Goal: Information Seeking & Learning: Check status

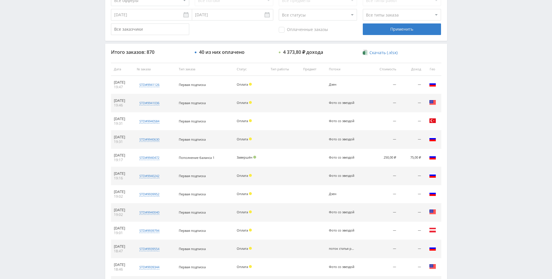
scroll to position [36, 0]
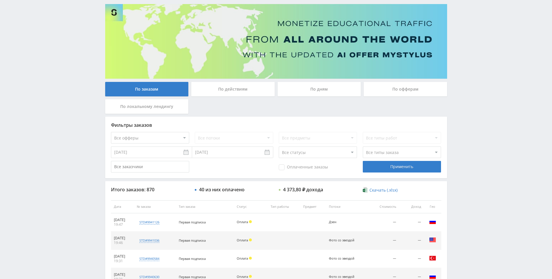
drag, startPoint x: 376, startPoint y: 165, endPoint x: 406, endPoint y: 136, distance: 41.6
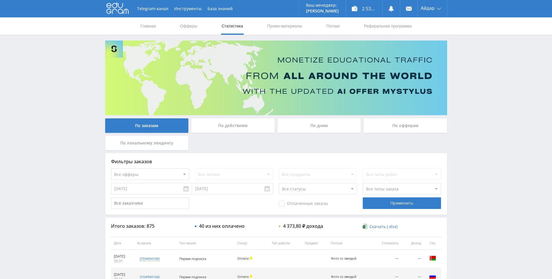
click at [486, 70] on div "Telegram-канал Инструменты База знаний Ваш менеджер: Alex Alex Online @edugram_…" at bounding box center [276, 243] width 552 height 486
drag, startPoint x: 471, startPoint y: 88, endPoint x: 470, endPoint y: 85, distance: 3.2
click at [470, 67] on div "Telegram-канал Инструменты База знаний Ваш менеджер: Alex Alex Online @edugram_…" at bounding box center [276, 243] width 552 height 486
drag, startPoint x: 470, startPoint y: 66, endPoint x: 468, endPoint y: 59, distance: 6.7
click at [468, 59] on div "Telegram-канал Инструменты База знаний Ваш менеджер: Alex Alex Online @edugram_…" at bounding box center [276, 243] width 552 height 486
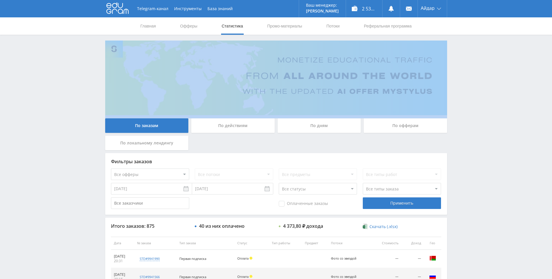
click at [467, 58] on div "Telegram-канал Инструменты База знаний Ваш менеджер: Alex Alex Online @edugram_…" at bounding box center [276, 243] width 552 height 486
drag, startPoint x: 464, startPoint y: 52, endPoint x: 455, endPoint y: 50, distance: 9.6
click at [463, 52] on div "Telegram-канал Инструменты База знаний Ваш менеджер: Alex Alex Online @edugram_…" at bounding box center [276, 243] width 552 height 486
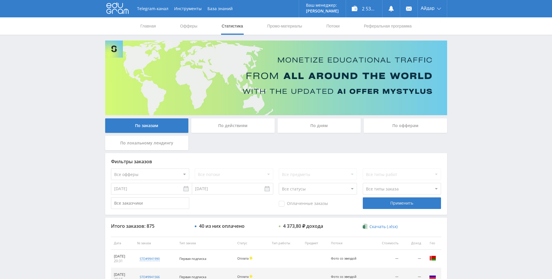
click at [500, 157] on div "Telegram-канал Инструменты База знаний Ваш менеджер: Alex Alex Online @edugram_…" at bounding box center [276, 243] width 552 height 486
drag, startPoint x: 483, startPoint y: 130, endPoint x: 483, endPoint y: 126, distance: 3.8
click at [483, 129] on div "Telegram-канал Инструменты База знаний Ваш менеджер: Alex Alex Online @edugram_…" at bounding box center [276, 243] width 552 height 486
click at [483, 126] on div "Telegram-канал Инструменты База знаний Ваш менеджер: Alex Alex Online @edugram_…" at bounding box center [276, 243] width 552 height 486
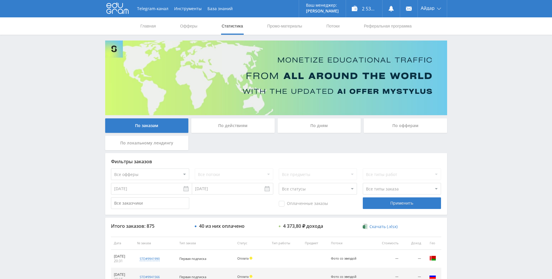
drag, startPoint x: 483, startPoint y: 126, endPoint x: 477, endPoint y: 93, distance: 33.3
drag, startPoint x: 477, startPoint y: 93, endPoint x: 469, endPoint y: 28, distance: 65.6
click at [477, 93] on div "Telegram-канал Инструменты База знаний Ваш менеджер: Alex Alex Online @edugram_…" at bounding box center [276, 243] width 552 height 486
click at [455, 127] on div "Telegram-канал Инструменты База знаний Ваш менеджер: Alex Alex Online @edugram_…" at bounding box center [276, 243] width 552 height 486
drag, startPoint x: 481, startPoint y: 147, endPoint x: 490, endPoint y: 113, distance: 35.3
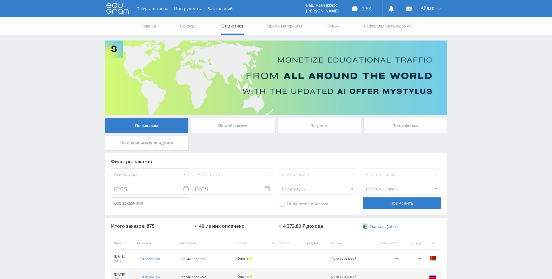
click at [490, 113] on div "Telegram-канал Инструменты База знаний Ваш менеджер: Alex Alex Online @edugram_…" at bounding box center [276, 243] width 552 height 486
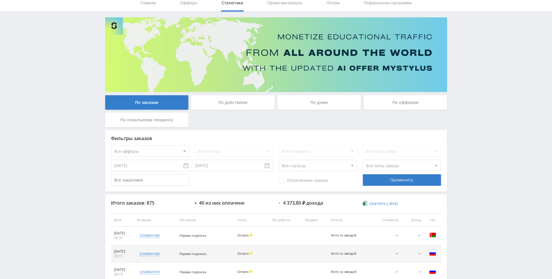
scroll to position [207, 0]
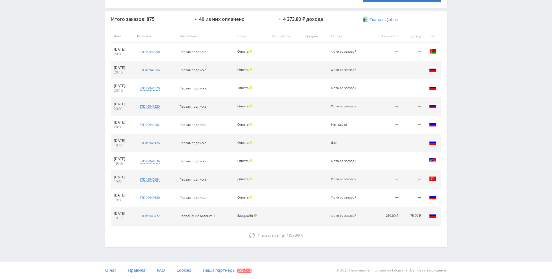
drag, startPoint x: 475, startPoint y: 116, endPoint x: 472, endPoint y: 215, distance: 99.1
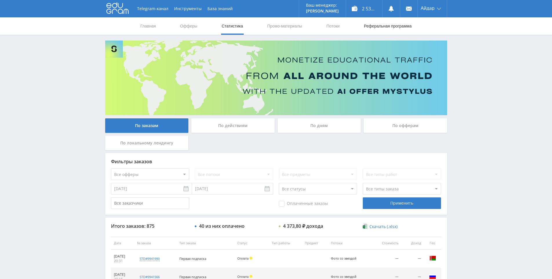
drag, startPoint x: 471, startPoint y: 211, endPoint x: 367, endPoint y: 27, distance: 211.4
click at [507, 105] on div "Telegram-канал Инструменты База знаний Ваш менеджер: Alex Alex Online @edugram_…" at bounding box center [276, 243] width 552 height 486
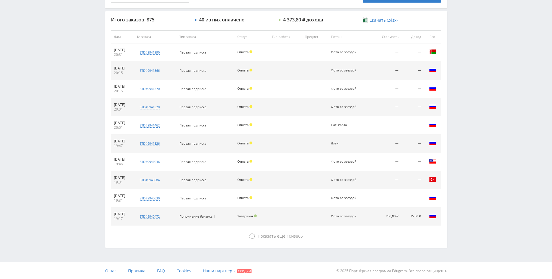
scroll to position [207, 0]
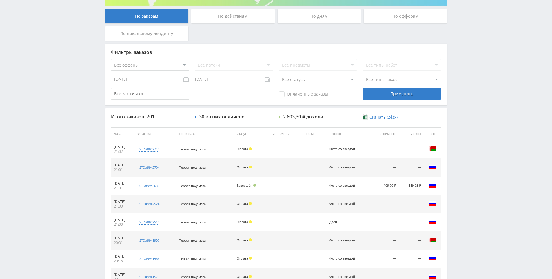
drag, startPoint x: 477, startPoint y: 169, endPoint x: 482, endPoint y: 211, distance: 42.2
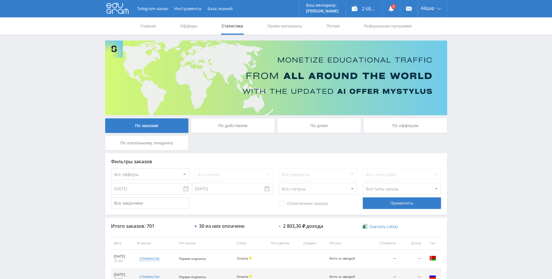
drag, startPoint x: 469, startPoint y: 177, endPoint x: 467, endPoint y: 56, distance: 120.2
click at [396, 7] on link at bounding box center [390, 8] width 17 height 17
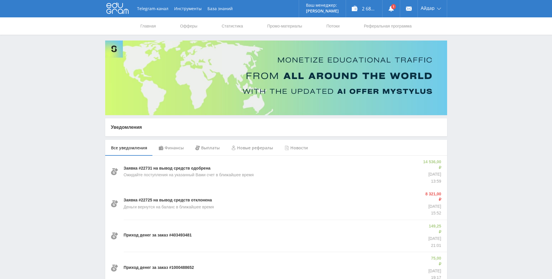
drag, startPoint x: 59, startPoint y: 65, endPoint x: 53, endPoint y: 57, distance: 10.7
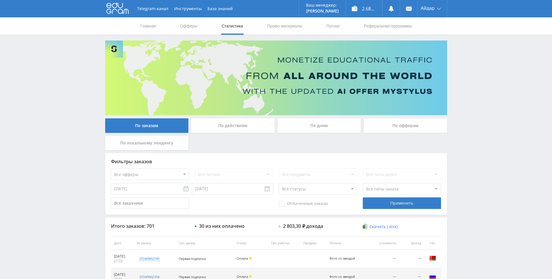
click at [488, 88] on div "Telegram-канал Инструменты База знаний Ваш менеджер: [PERSON_NAME] Online @edug…" at bounding box center [276, 243] width 552 height 486
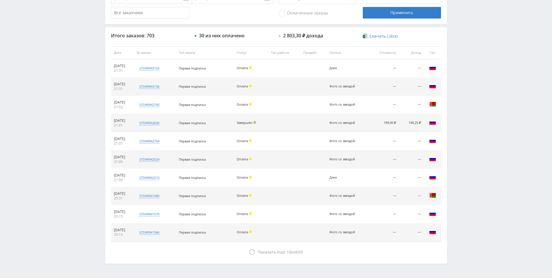
scroll to position [207, 0]
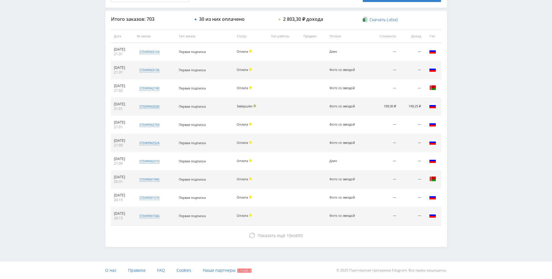
drag, startPoint x: 511, startPoint y: 119, endPoint x: 508, endPoint y: 135, distance: 16.3
drag, startPoint x: 472, startPoint y: 131, endPoint x: 463, endPoint y: 79, distance: 52.0
click at [463, 79] on div "Telegram-канал Инструменты База знаний Ваш менеджер: Alex Alex Online @edugram_…" at bounding box center [276, 36] width 552 height 486
click at [464, 60] on div "Telegram-канал Инструменты База знаний Ваш менеджер: Alex Alex Online @edugram_…" at bounding box center [276, 36] width 552 height 486
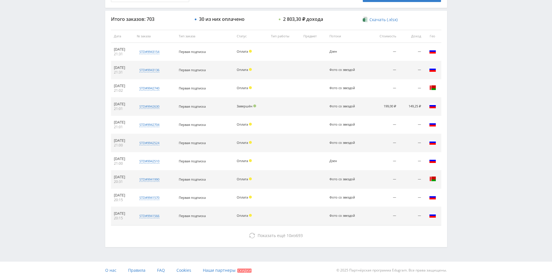
click at [464, 60] on div "Telegram-канал Инструменты База знаний Ваш менеджер: Alex Alex Online @edugram_…" at bounding box center [276, 36] width 552 height 486
click at [464, 49] on div "Telegram-канал Инструменты База знаний Ваш менеджер: Alex Alex Online @edugram_…" at bounding box center [276, 36] width 552 height 486
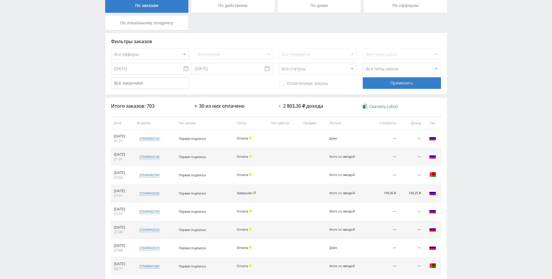
scroll to position [42, 0]
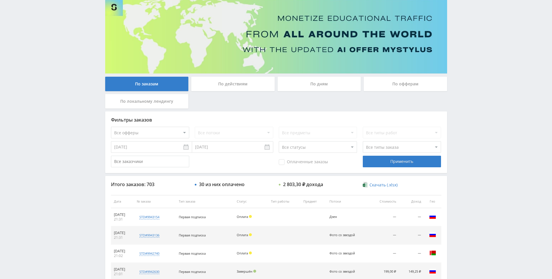
drag, startPoint x: 283, startPoint y: 70, endPoint x: 157, endPoint y: -1, distance: 144.6
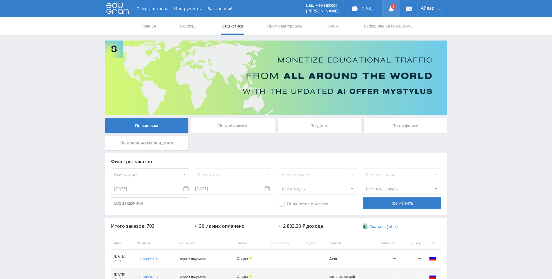
click at [394, 4] on link at bounding box center [390, 8] width 17 height 17
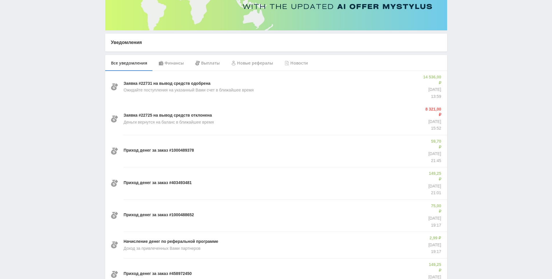
scroll to position [87, 0]
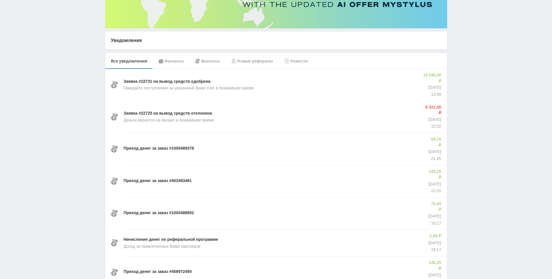
click at [76, 87] on div "Telegram-канал Инструменты База знаний Ваш менеджер: [PERSON_NAME] Online @edug…" at bounding box center [276, 248] width 552 height 671
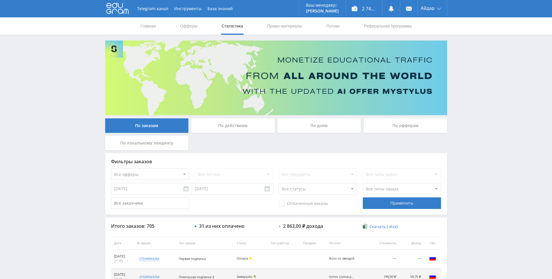
drag, startPoint x: 79, startPoint y: 88, endPoint x: 284, endPoint y: 1, distance: 222.9
drag, startPoint x: 468, startPoint y: 103, endPoint x: 457, endPoint y: 52, distance: 52.7
drag, startPoint x: 458, startPoint y: 54, endPoint x: 452, endPoint y: 45, distance: 10.0
click at [452, 45] on div "Telegram-канал Инструменты База знаний Ваш менеджер: [PERSON_NAME] Online @edug…" at bounding box center [276, 243] width 552 height 486
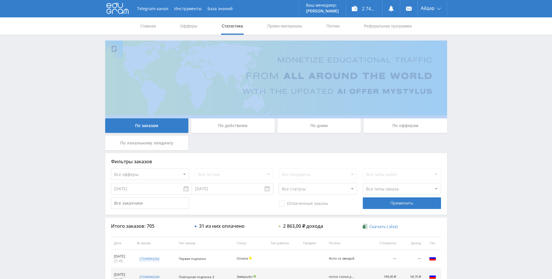
click at [453, 45] on div "Telegram-канал Инструменты База знаний Ваш менеджер: [PERSON_NAME] Online @edug…" at bounding box center [276, 243] width 552 height 486
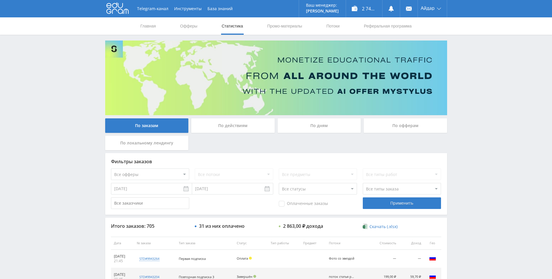
click at [452, 36] on div "Telegram-канал Инструменты База знаний Ваш менеджер: [PERSON_NAME] Online @edug…" at bounding box center [276, 243] width 552 height 486
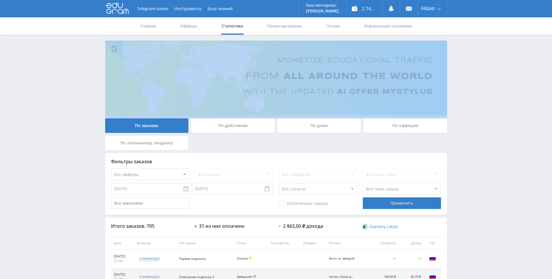
click at [452, 36] on div "Telegram-канал Инструменты База знаний Ваш менеджер: [PERSON_NAME] Online @edug…" at bounding box center [276, 243] width 552 height 486
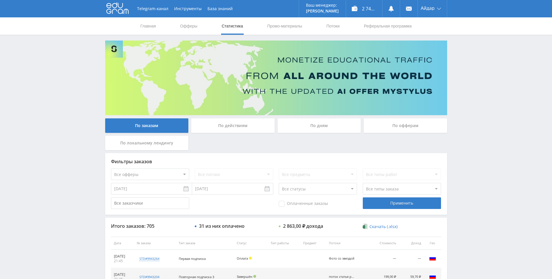
click at [438, 27] on div "Главная Офферы Статистика Промо-материалы Потоки Реферальная программа" at bounding box center [276, 25] width 552 height 17
click at [447, 35] on div "Telegram-канал Инструменты База знаний Ваш менеджер: [PERSON_NAME] Online @edug…" at bounding box center [276, 243] width 552 height 486
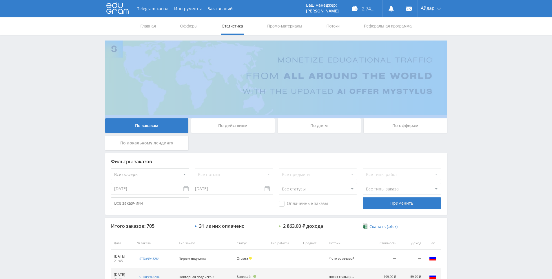
click at [447, 35] on div "Telegram-канал Инструменты База знаний Ваш менеджер: [PERSON_NAME] Online @edug…" at bounding box center [276, 243] width 552 height 486
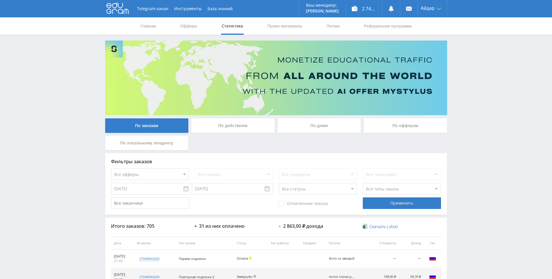
click at [440, 33] on div "Главная Офферы Статистика Промо-материалы Потоки Реферальная программа" at bounding box center [276, 25] width 552 height 17
click at [447, 61] on div "По заказам По действиям По дням По офферам По локальному лендингу Фильтры заказ…" at bounding box center [276, 248] width 348 height 414
drag, startPoint x: 451, startPoint y: 63, endPoint x: 445, endPoint y: 52, distance: 12.7
click at [451, 64] on div "Telegram-канал Инструменты База знаний Ваш менеджер: [PERSON_NAME] Online @edug…" at bounding box center [276, 243] width 552 height 486
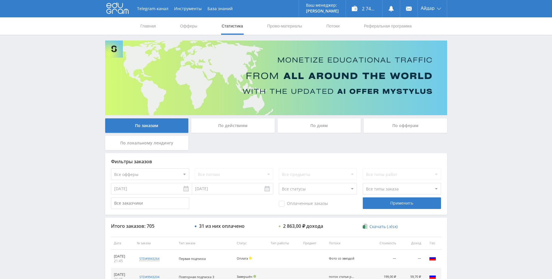
click at [445, 52] on img at bounding box center [276, 78] width 342 height 75
click at [472, 80] on div "Telegram-канал Инструменты База знаний Ваш менеджер: [PERSON_NAME] Online @edug…" at bounding box center [276, 243] width 552 height 486
click at [471, 70] on div "Telegram-канал Инструменты База знаний Ваш менеджер: [PERSON_NAME] Online @edug…" at bounding box center [276, 243] width 552 height 486
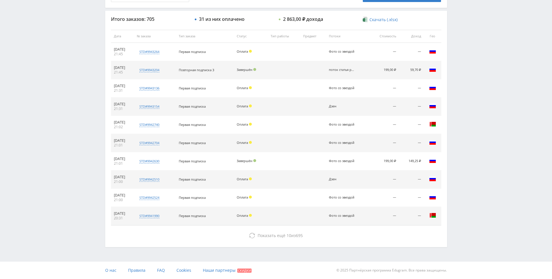
drag, startPoint x: 471, startPoint y: 129, endPoint x: 471, endPoint y: 170, distance: 41.4
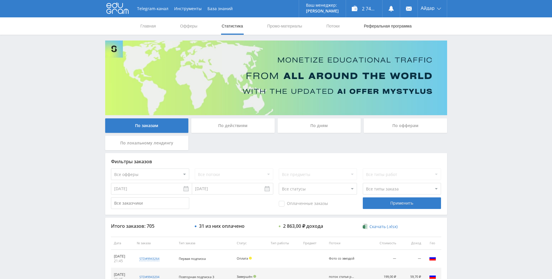
drag, startPoint x: 471, startPoint y: 170, endPoint x: 402, endPoint y: 34, distance: 152.3
